Goal: Obtain resource: Obtain resource

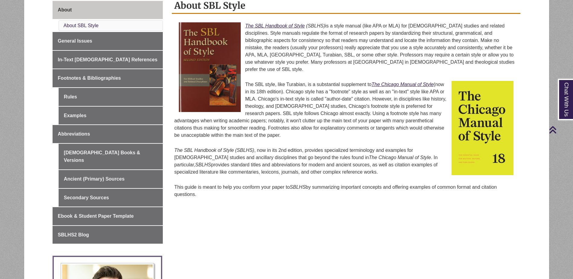
scroll to position [121, 0]
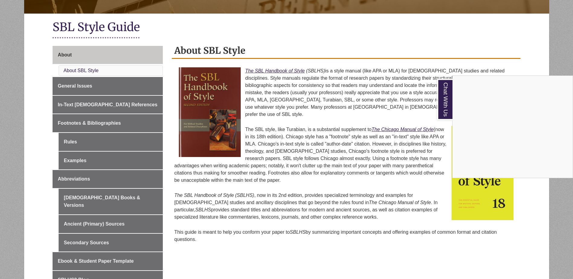
click at [92, 104] on div "Chat With Us" at bounding box center [286, 139] width 573 height 279
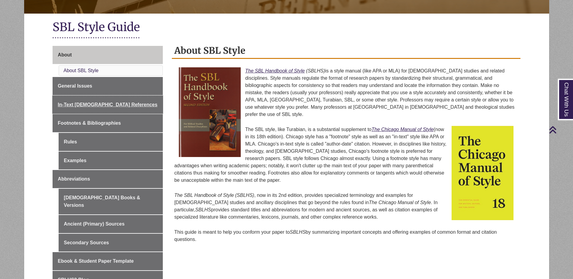
click at [92, 104] on span "In-Text [DEMOGRAPHIC_DATA] References" at bounding box center [108, 104] width 100 height 5
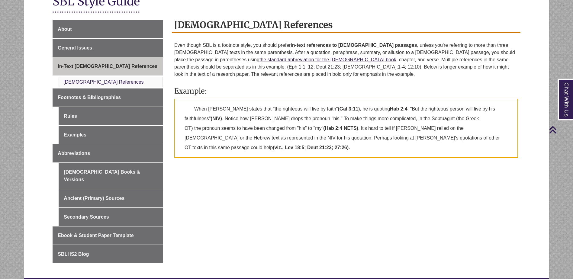
scroll to position [151, 0]
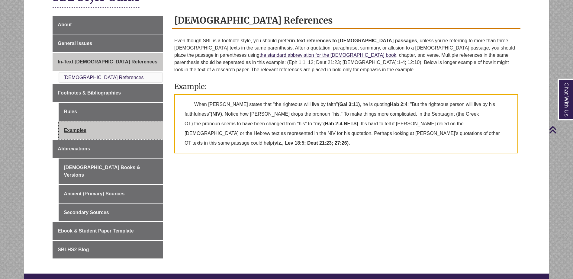
click at [83, 126] on link "Examples" at bounding box center [111, 130] width 104 height 18
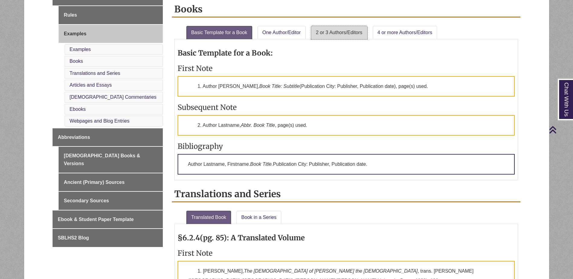
scroll to position [242, 0]
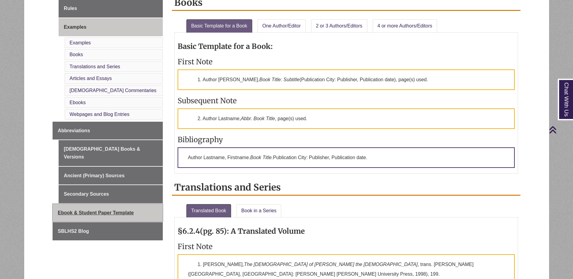
click at [115, 210] on span "Ebook & Student Paper Template" at bounding box center [96, 212] width 76 height 5
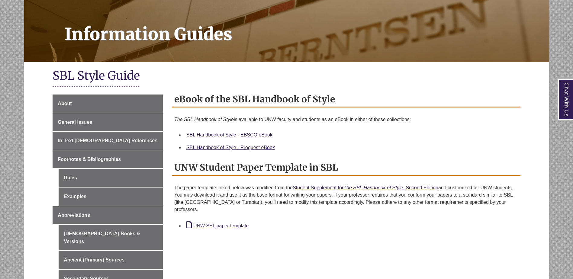
scroll to position [91, 0]
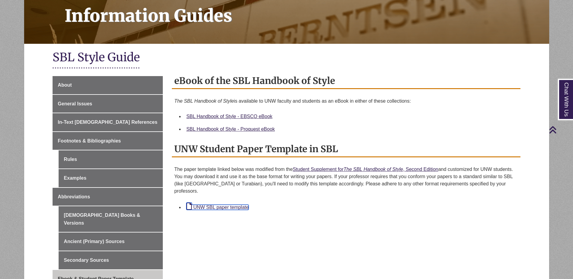
click at [232, 205] on link "UNW SBL paper template" at bounding box center [217, 207] width 62 height 5
